Goal: Information Seeking & Learning: Check status

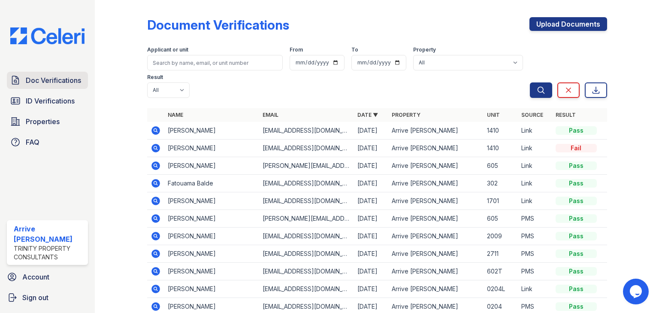
click at [48, 86] on link "Doc Verifications" at bounding box center [47, 80] width 81 height 17
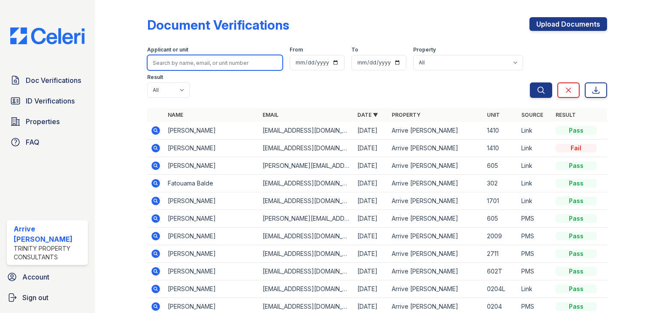
click at [186, 58] on input "search" at bounding box center [215, 62] width 136 height 15
type input "[PERSON_NAME]"
click at [530, 82] on button "Search" at bounding box center [541, 89] width 22 height 15
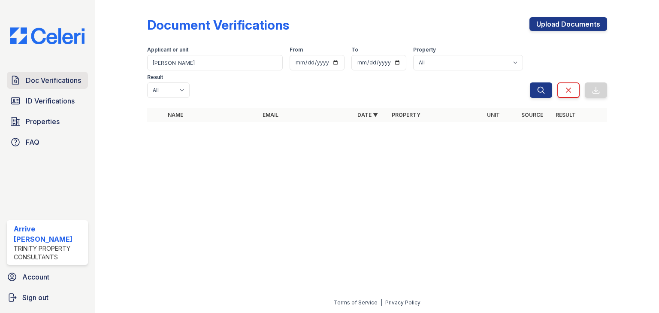
click at [65, 78] on span "Doc Verifications" at bounding box center [53, 80] width 55 height 10
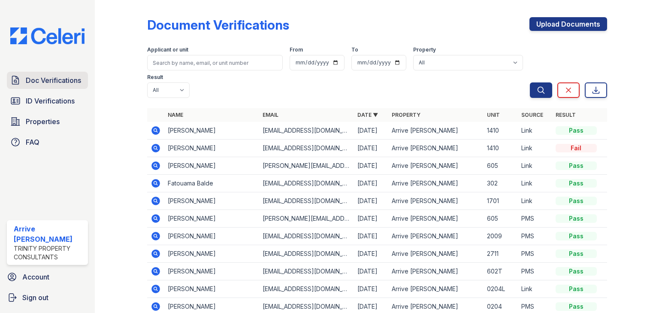
click at [71, 82] on span "Doc Verifications" at bounding box center [53, 80] width 55 height 10
click at [54, 85] on span "Doc Verifications" at bounding box center [53, 80] width 55 height 10
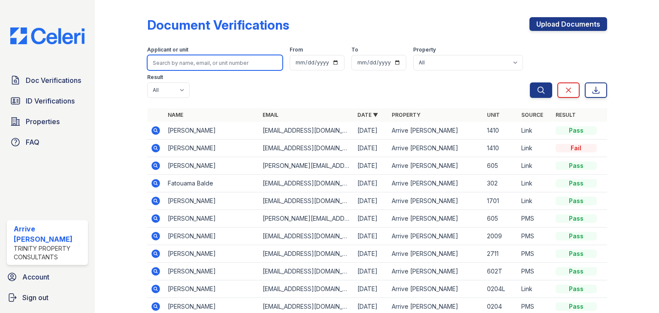
click at [191, 64] on input "search" at bounding box center [215, 62] width 136 height 15
type input "khan"
click at [530, 82] on button "Search" at bounding box center [541, 89] width 22 height 15
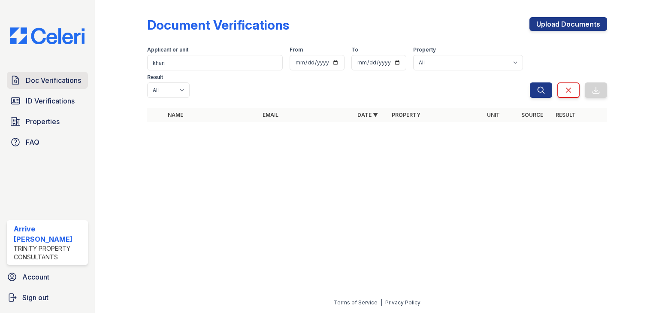
click at [57, 82] on span "Doc Verifications" at bounding box center [53, 80] width 55 height 10
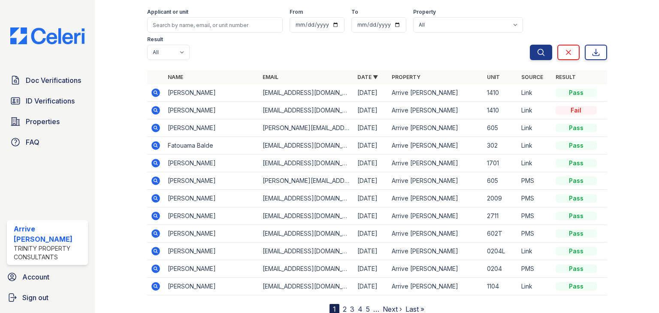
scroll to position [39, 0]
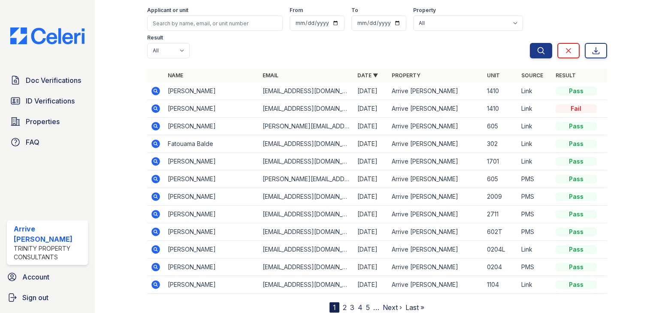
click at [343, 303] on link "2" at bounding box center [345, 307] width 4 height 9
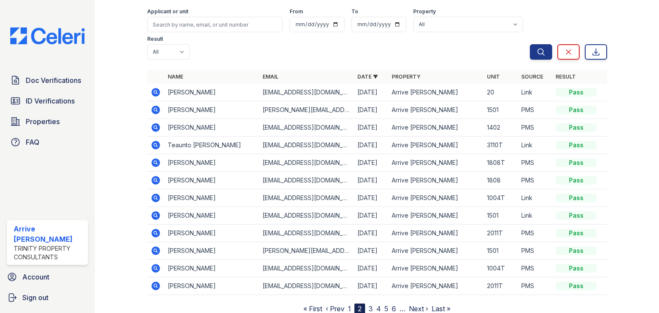
scroll to position [39, 0]
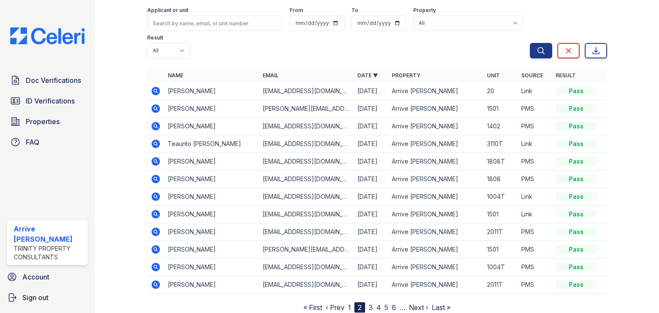
click at [369, 303] on link "3" at bounding box center [371, 307] width 4 height 9
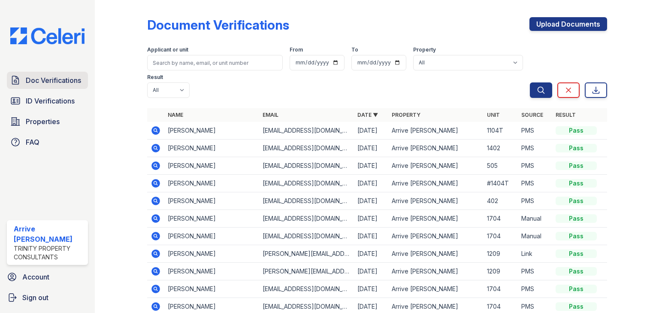
click at [74, 83] on span "Doc Verifications" at bounding box center [53, 80] width 55 height 10
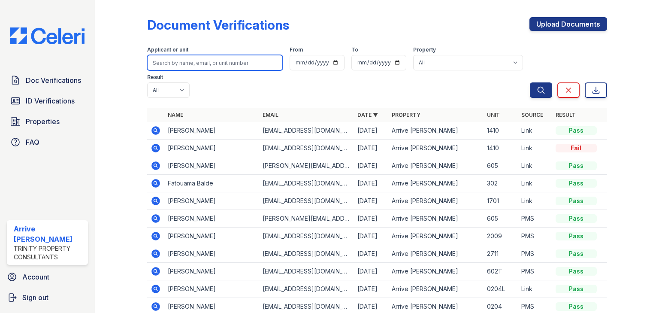
click at [159, 61] on input "search" at bounding box center [215, 62] width 136 height 15
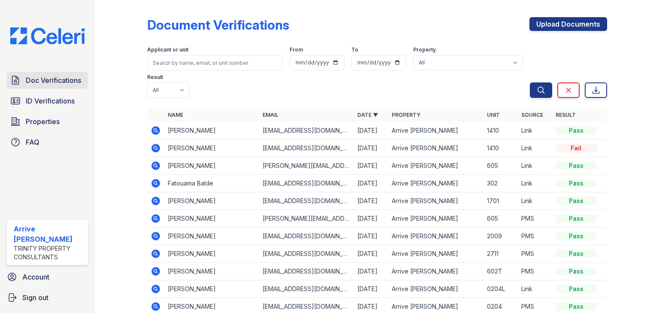
click at [53, 84] on span "Doc Verifications" at bounding box center [53, 80] width 55 height 10
click at [52, 98] on span "ID Verifications" at bounding box center [50, 101] width 49 height 10
